Goal: Find specific page/section: Find specific page/section

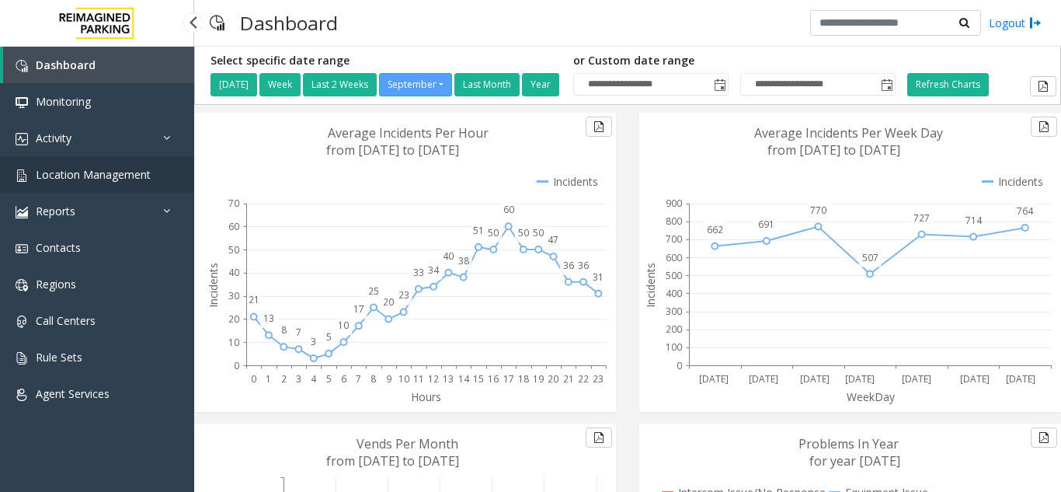
click at [127, 178] on span "Location Management" at bounding box center [93, 174] width 115 height 15
click at [91, 177] on app-root "**********" at bounding box center [530, 246] width 1061 height 492
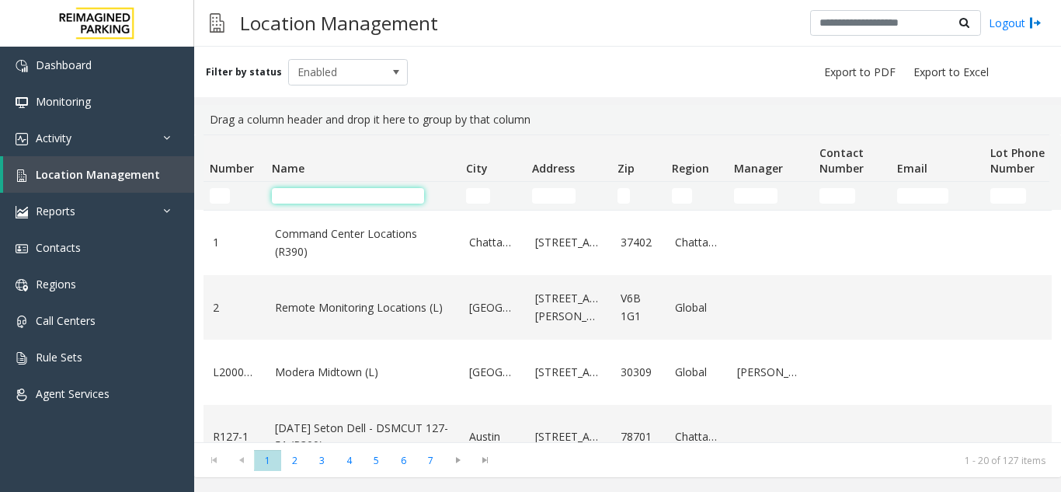
click at [292, 197] on input "Name Filter" at bounding box center [348, 196] width 152 height 16
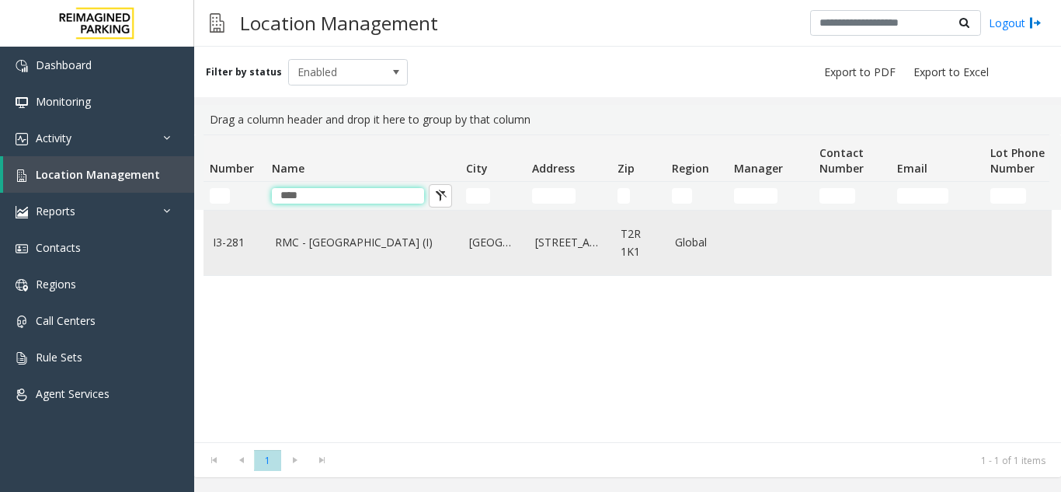
type input "****"
click at [314, 238] on link "RMC - [GEOGRAPHIC_DATA] (I)" at bounding box center [363, 242] width 176 height 17
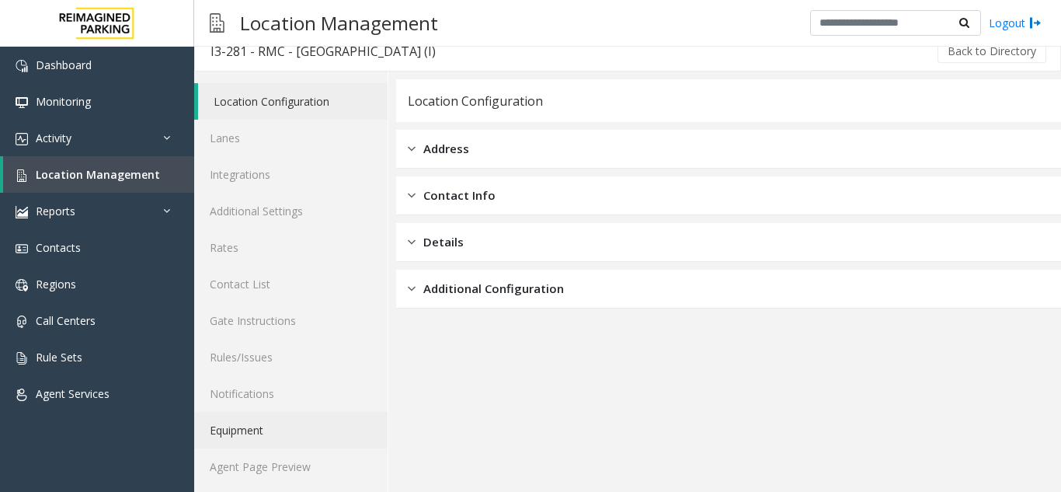
scroll to position [20, 0]
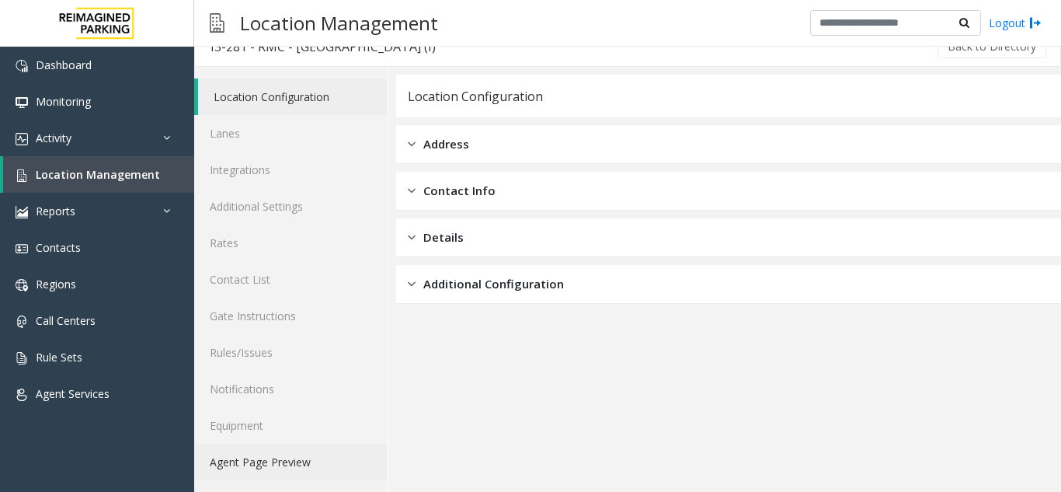
click at [311, 462] on link "Agent Page Preview" at bounding box center [290, 462] width 193 height 37
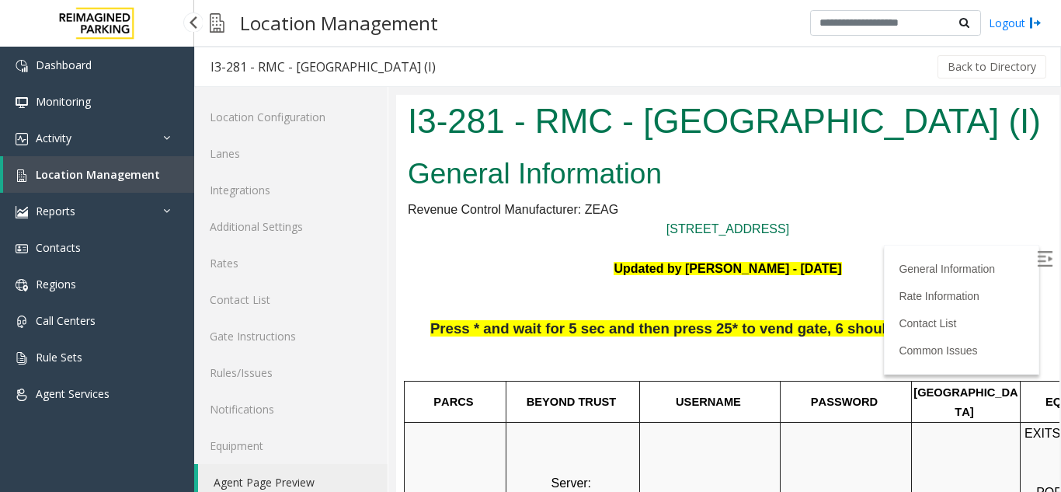
scroll to position [20, 0]
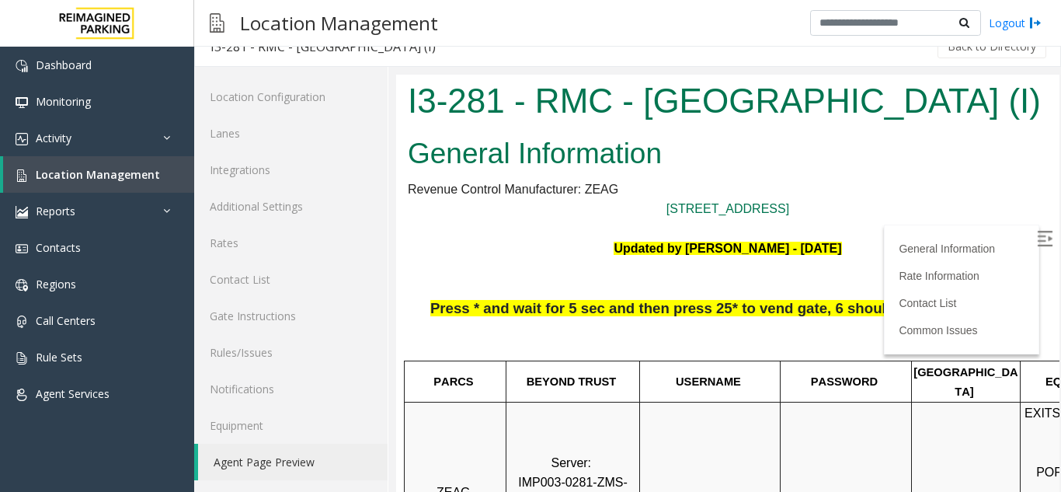
click at [1037, 239] on img at bounding box center [1045, 239] width 16 height 16
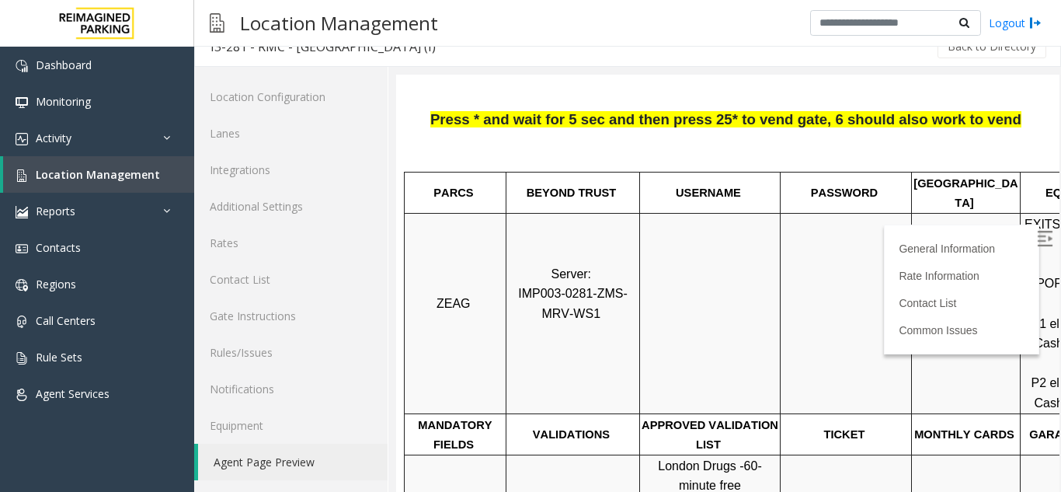
scroll to position [233, 0]
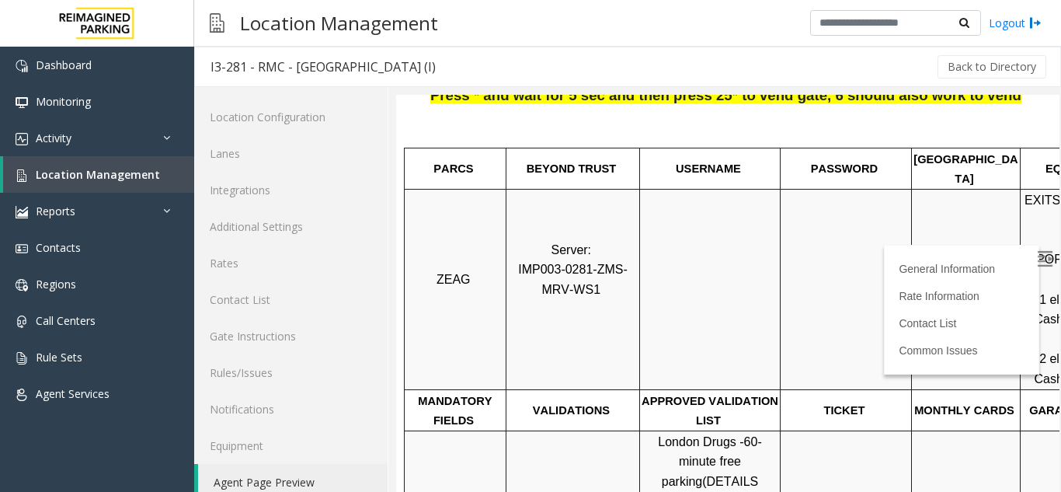
scroll to position [20, 0]
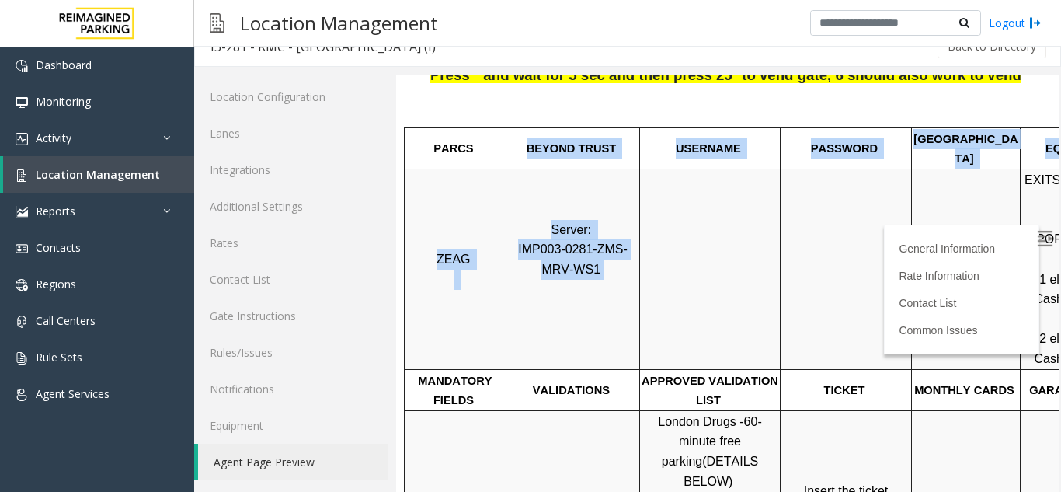
drag, startPoint x: 528, startPoint y: 139, endPoint x: 616, endPoint y: 258, distance: 148.3
click at [616, 258] on p "Server: IMP003-0281-ZMS-MRV-WS1" at bounding box center [572, 269] width 131 height 99
drag, startPoint x: 422, startPoint y: 137, endPoint x: 761, endPoint y: 286, distance: 370.9
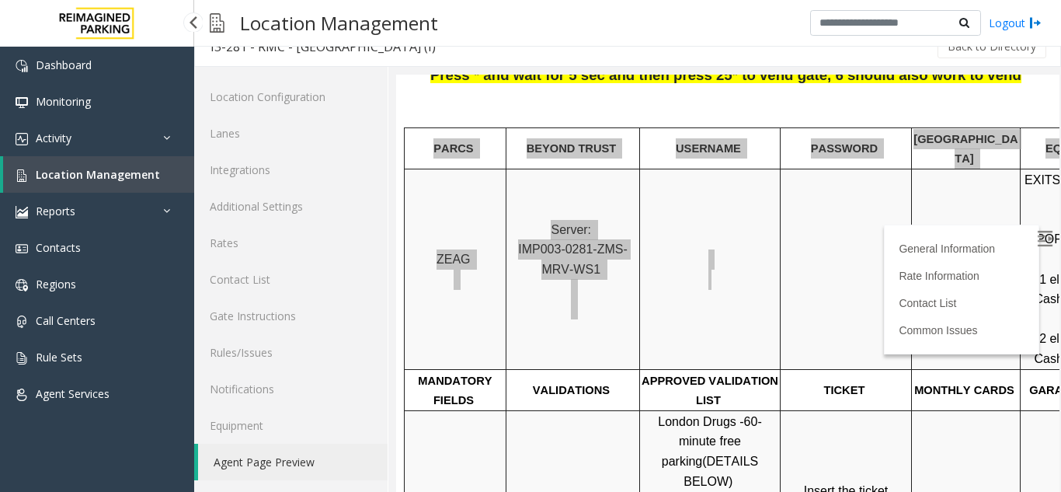
click at [133, 179] on span "Location Management" at bounding box center [98, 174] width 124 height 15
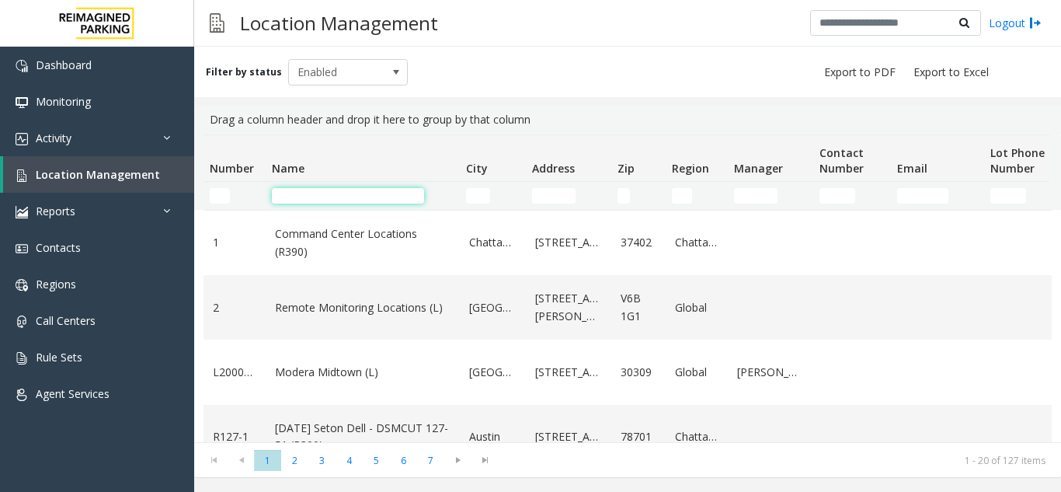
click at [346, 197] on input "Name Filter" at bounding box center [348, 196] width 152 height 16
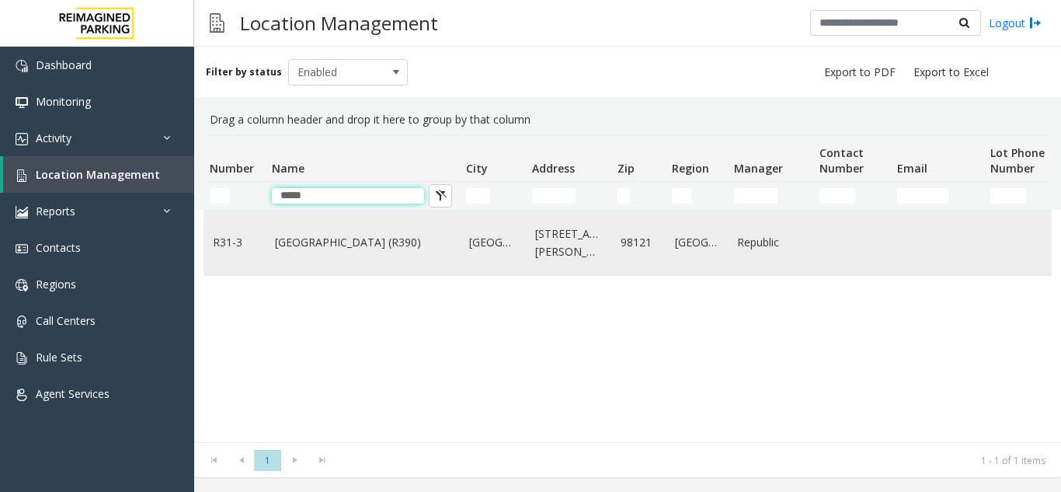
type input "****"
click at [336, 260] on td "Bell Street Garage (R390)" at bounding box center [363, 243] width 194 height 64
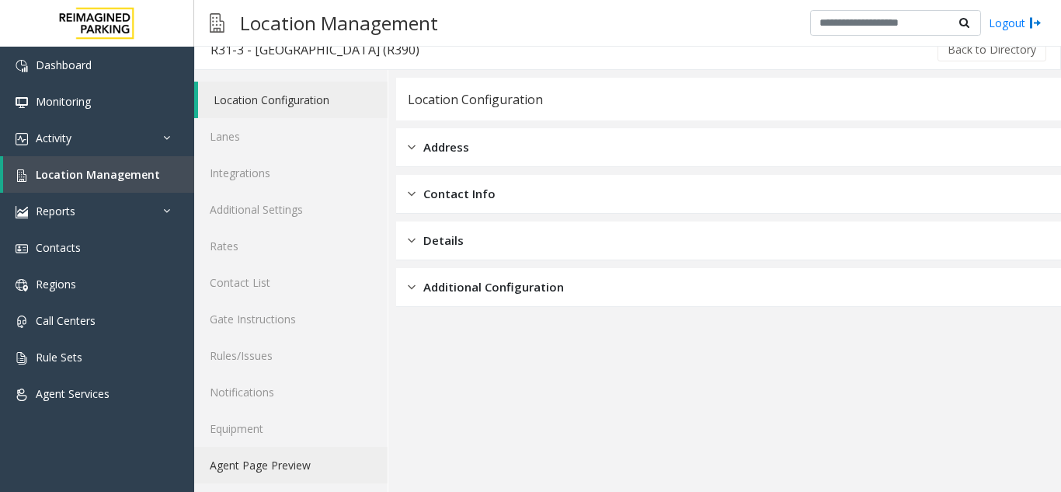
scroll to position [20, 0]
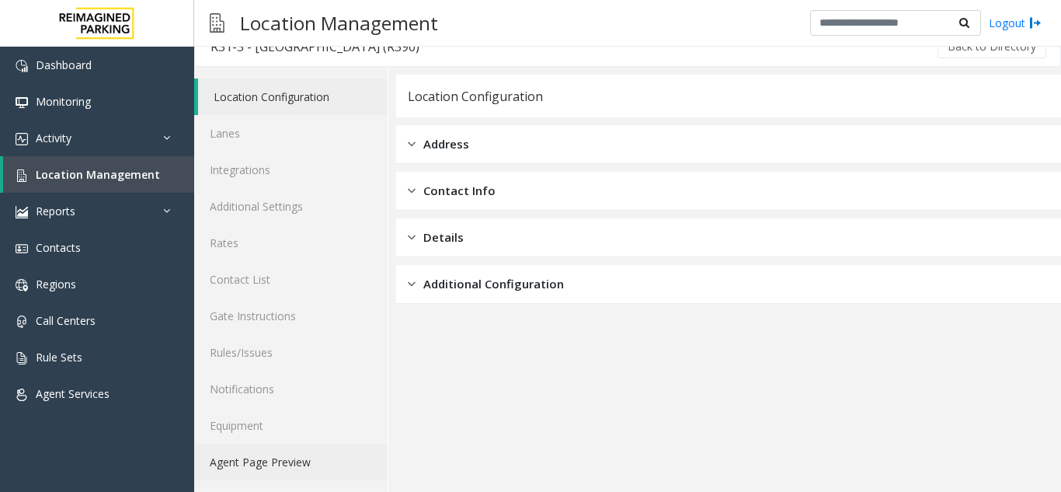
click at [305, 457] on link "Agent Page Preview" at bounding box center [290, 462] width 193 height 37
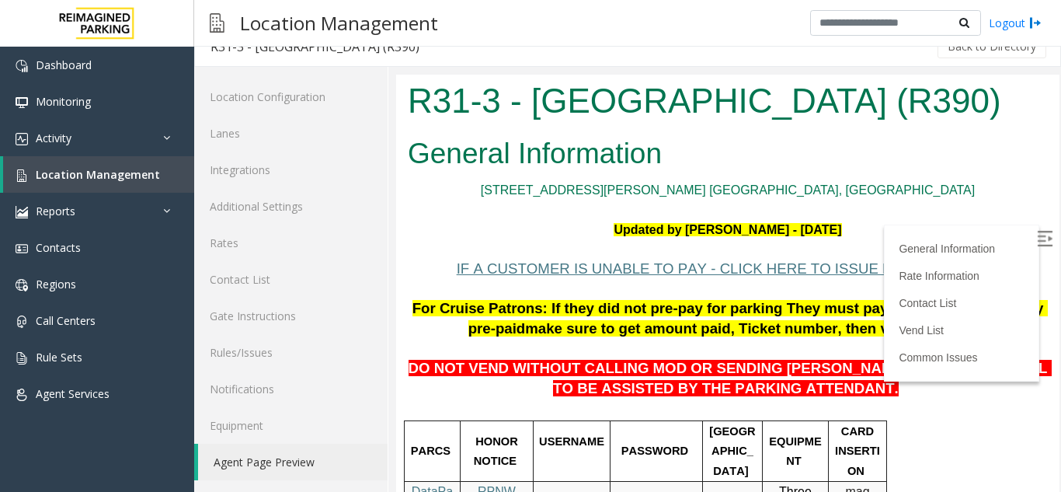
click at [1037, 238] on img at bounding box center [1045, 239] width 16 height 16
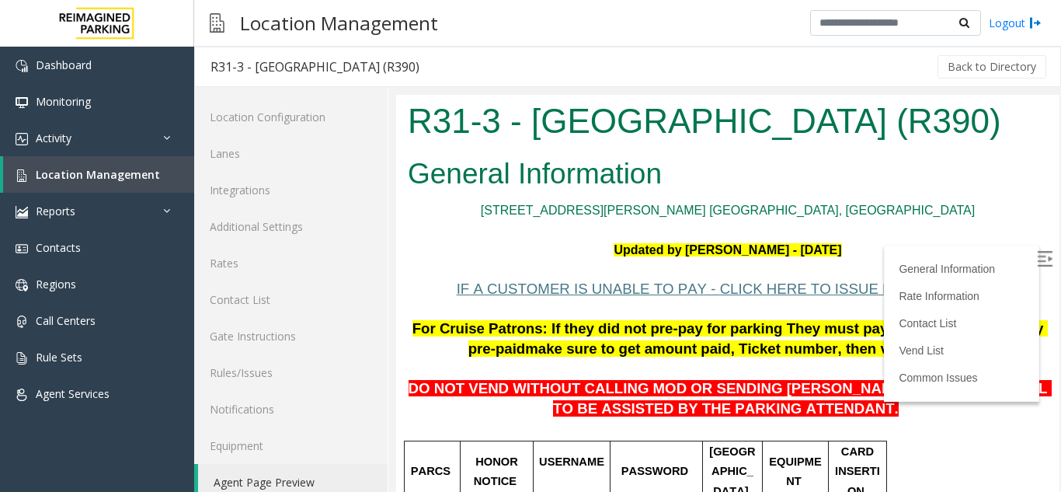
drag, startPoint x: 953, startPoint y: 125, endPoint x: 401, endPoint y: 138, distance: 552.6
click at [401, 138] on div "R31-3 - Bell Street Garage (R390)" at bounding box center [728, 123] width 664 height 57
copy h1 "R31-3 - Bell Street Garage (R390)"
click at [790, 102] on h1 "R31-3 - Bell Street Garage (R390)" at bounding box center [728, 121] width 640 height 48
